Goal: Transaction & Acquisition: Subscribe to service/newsletter

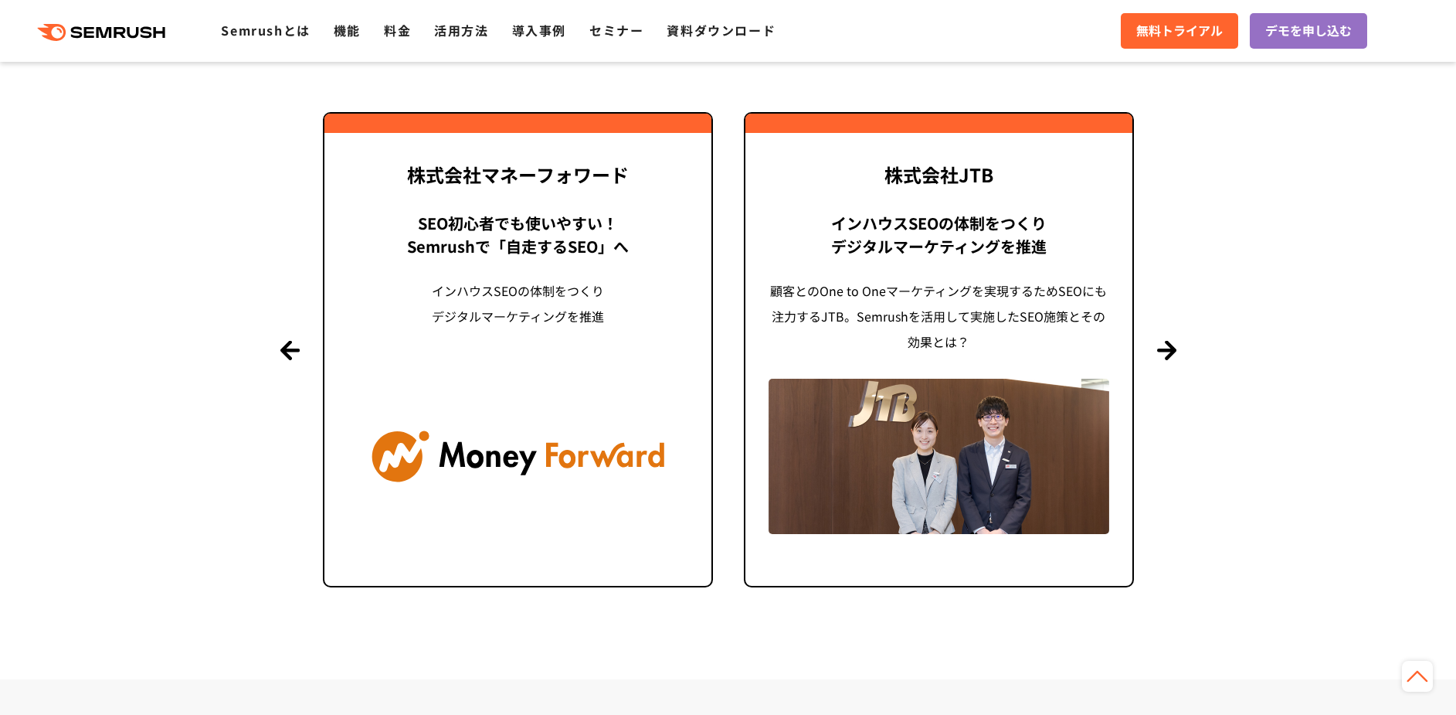
scroll to position [4172, 0]
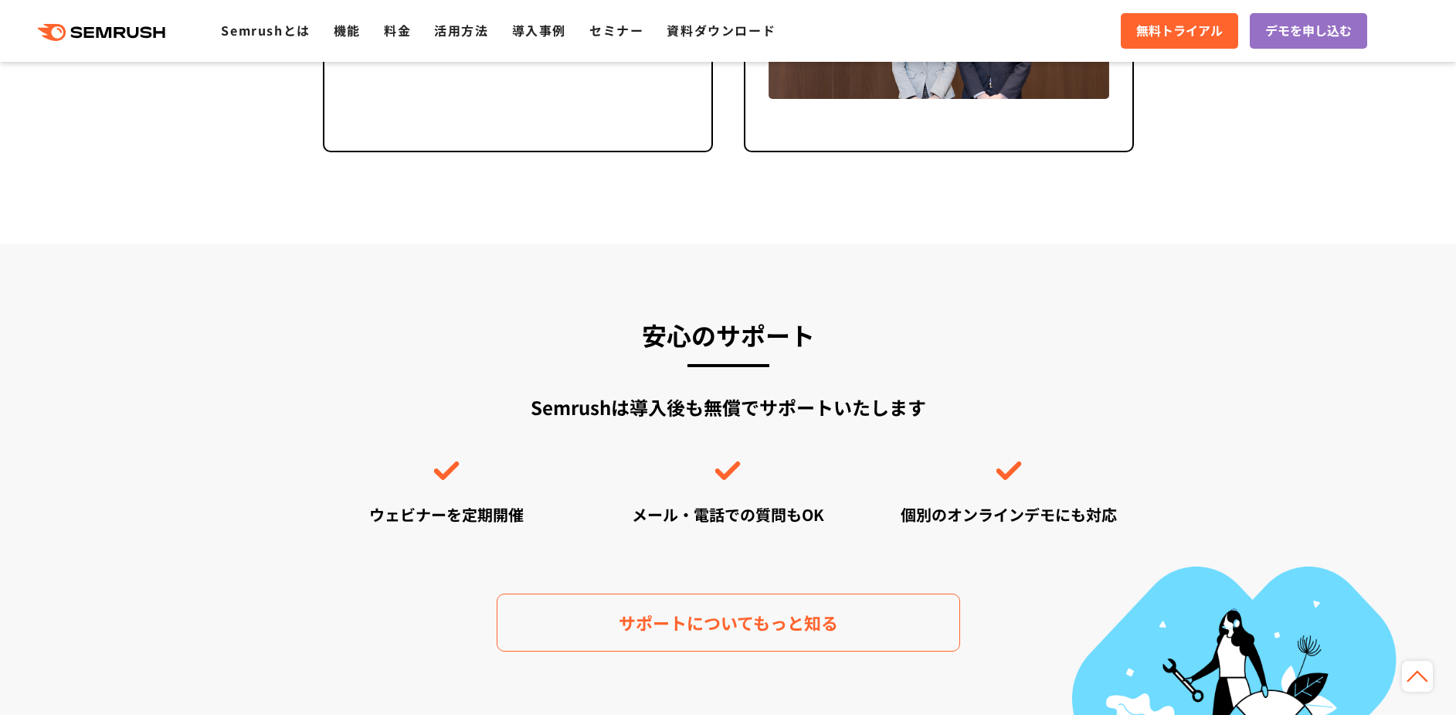
click at [413, 34] on ul "Semrushとは 機能 料金 活用方法 導入事例 セミナー 資料ダウンロード" at bounding box center [510, 31] width 578 height 20
click at [383, 27] on ul "Semrushとは 機能 料金 活用方法 導入事例 セミナー 資料ダウンロード" at bounding box center [510, 31] width 578 height 20
click at [404, 27] on link "料金" at bounding box center [397, 30] width 27 height 19
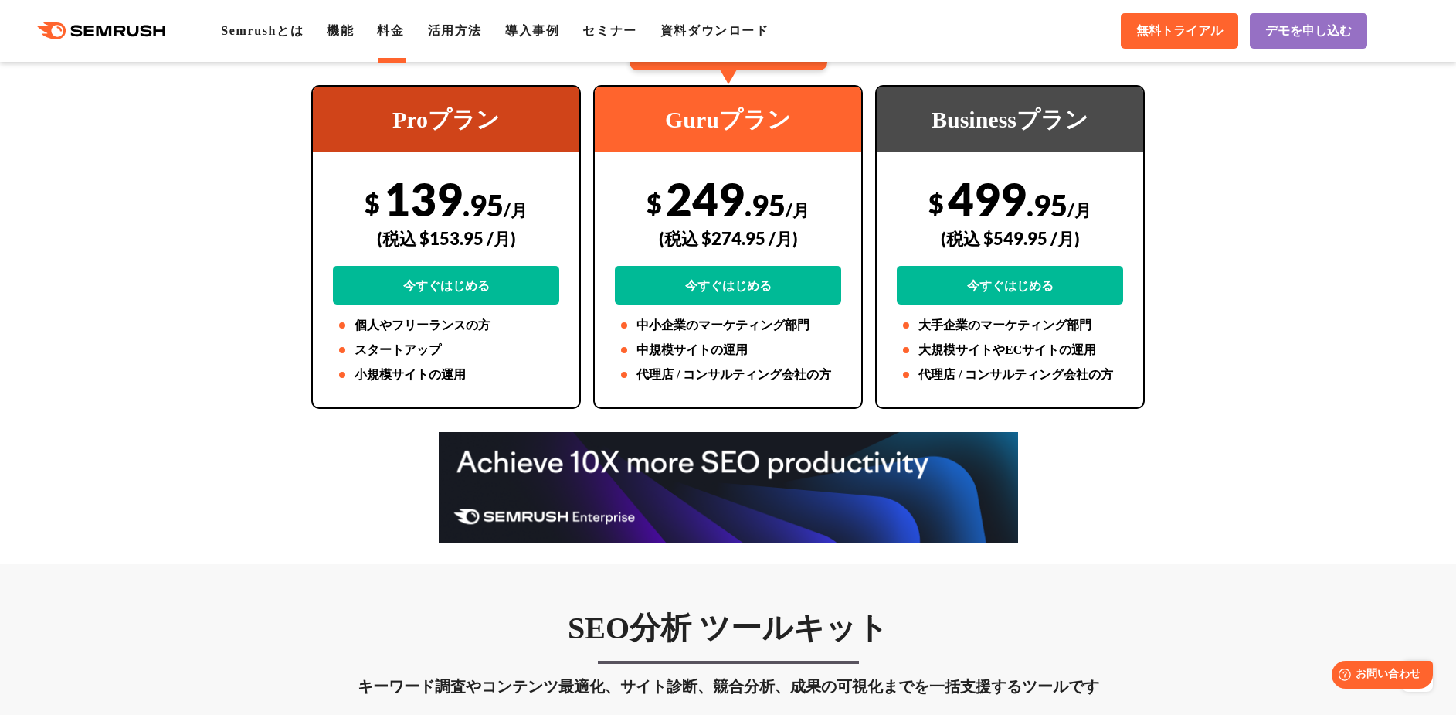
scroll to position [309, 0]
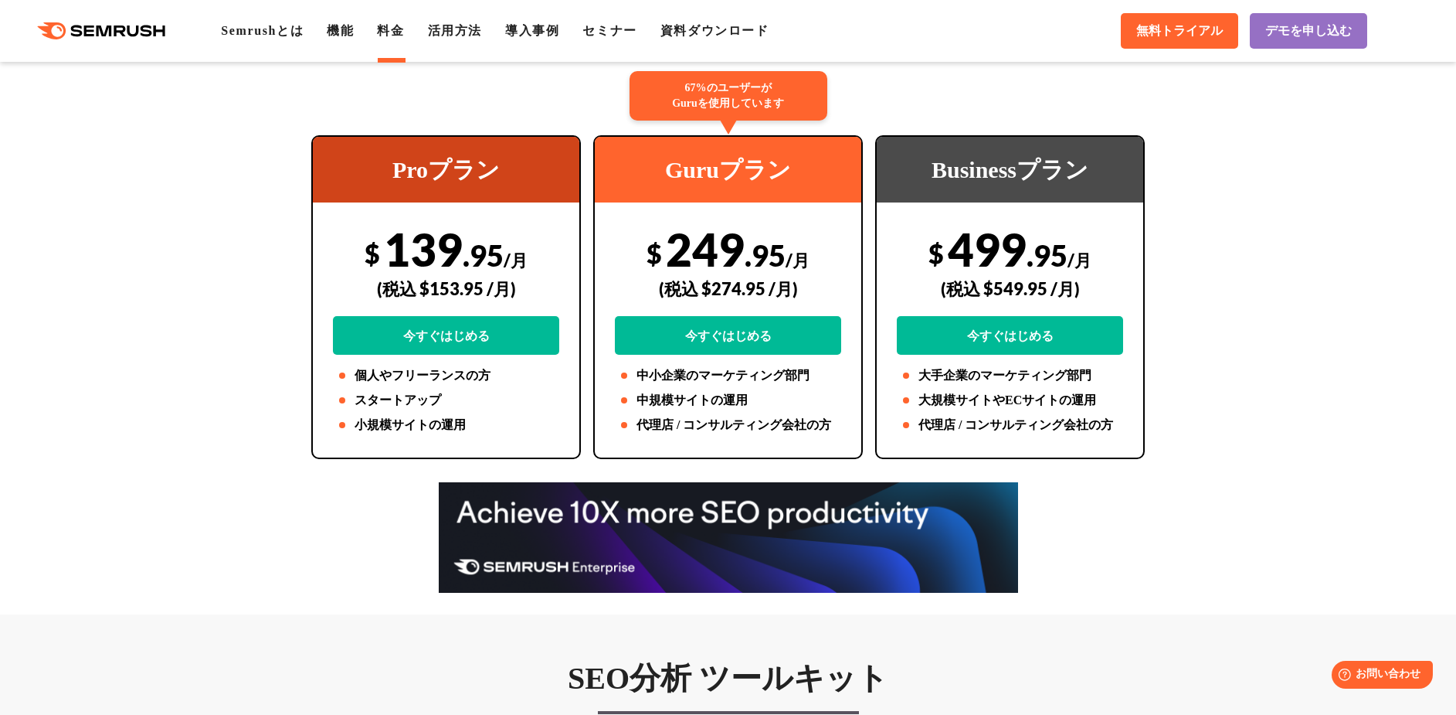
click at [983, 256] on div "$ 499 .95 /月 (税込 $549.95 /月) 今すぐはじめる" at bounding box center [1010, 288] width 226 height 133
click at [961, 392] on li "大規模サイトやECサイトの運用" at bounding box center [1010, 400] width 226 height 19
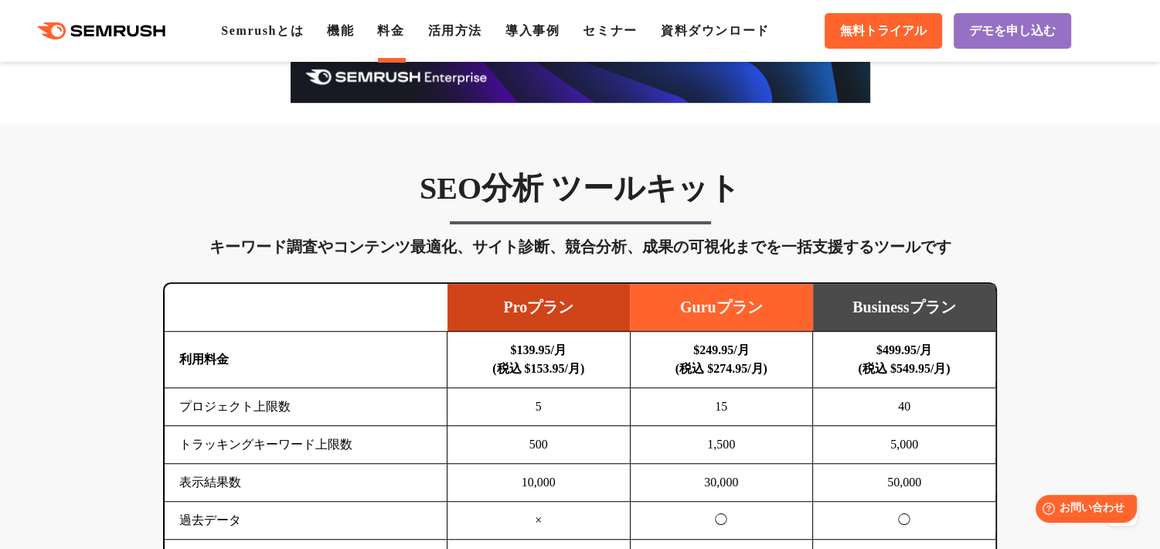
scroll to position [773, 0]
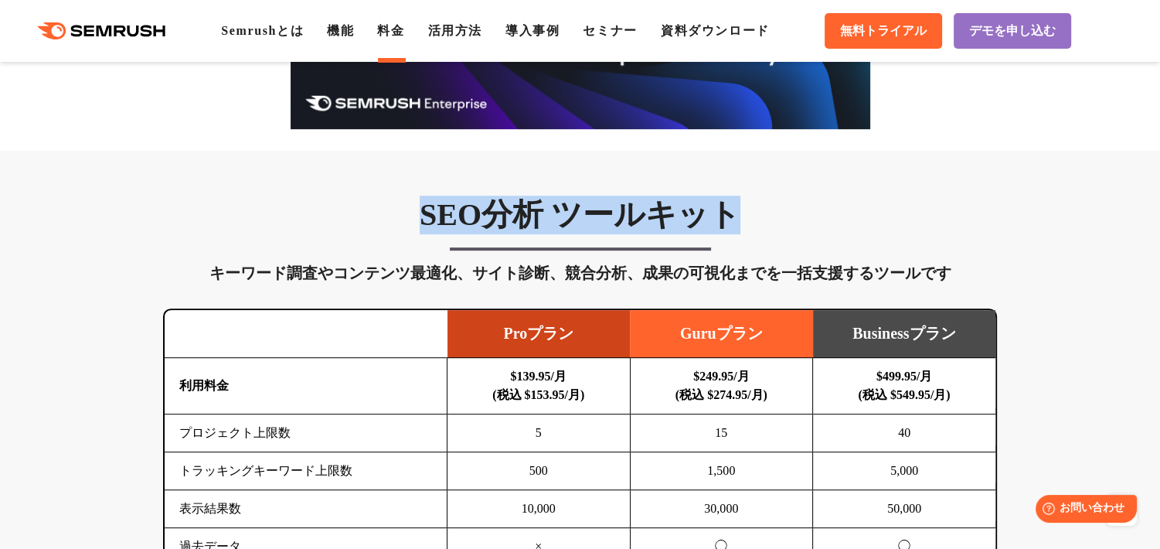
copy h3 "SEO分析 ツールキット"
drag, startPoint x: 428, startPoint y: 223, endPoint x: 740, endPoint y: 226, distance: 312.1
click at [740, 226] on h3 "SEO分析 ツールキット" at bounding box center [580, 214] width 834 height 39
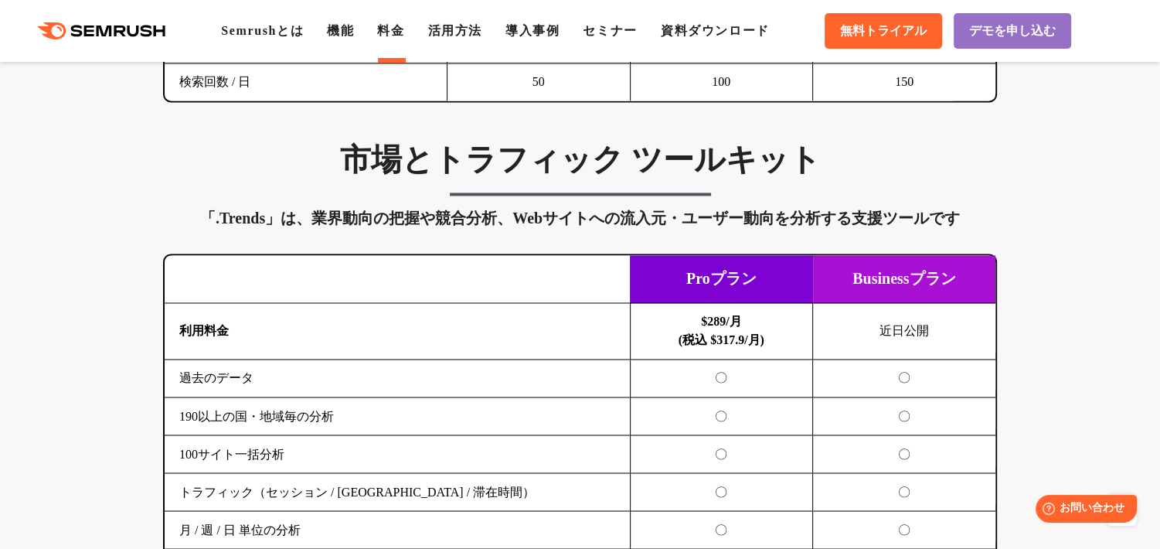
scroll to position [2472, 0]
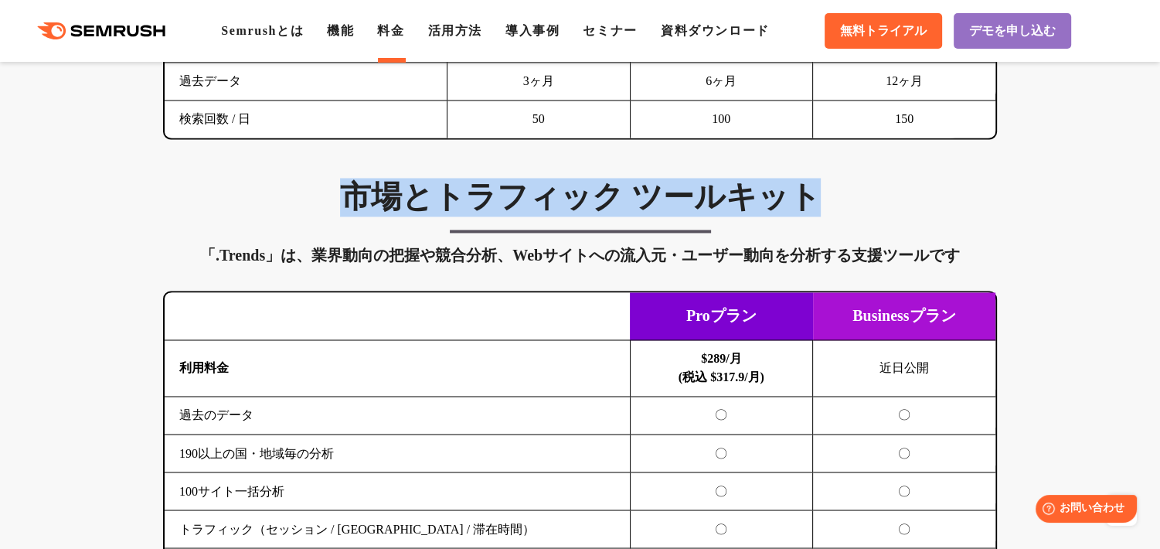
drag, startPoint x: 872, startPoint y: 206, endPoint x: 345, endPoint y: 189, distance: 527.9
click at [345, 189] on h3 "市場とトラフィック ツールキット" at bounding box center [580, 197] width 834 height 39
copy h3 "市場とトラフィック ツールキット"
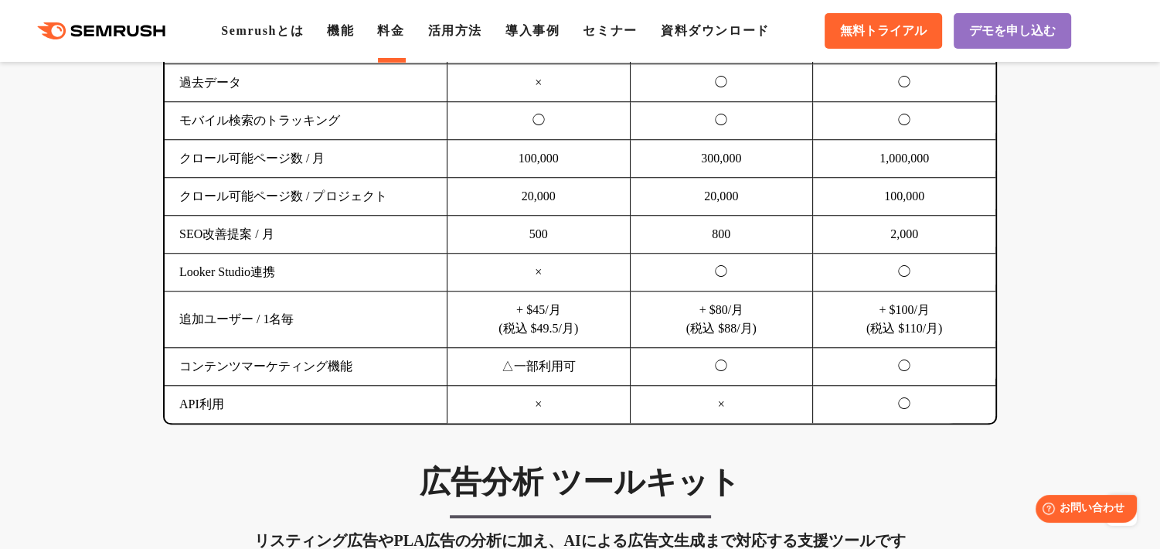
scroll to position [927, 0]
